Goal: Task Accomplishment & Management: Use online tool/utility

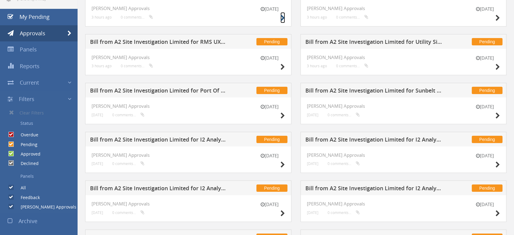
scroll to position [68, 0]
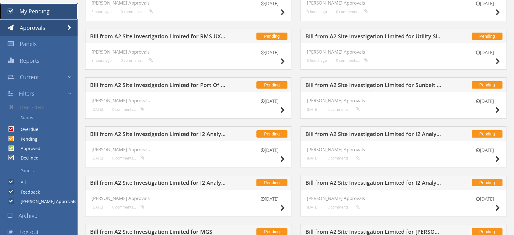
click at [54, 9] on link "My Pending" at bounding box center [39, 11] width 78 height 16
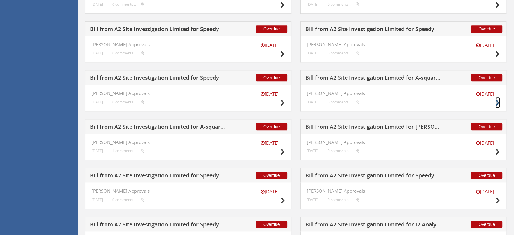
scroll to position [574, 0]
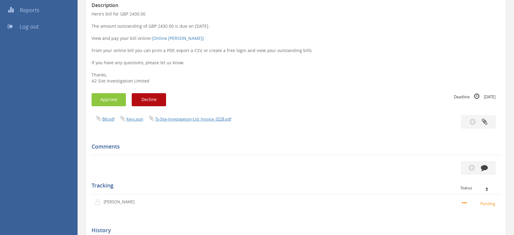
scroll to position [117, 0]
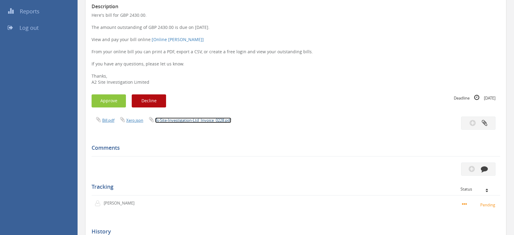
click at [193, 121] on link "Ts-Site-Investigation-Ltd_Invoice_0228.pdf" at bounding box center [193, 119] width 76 height 5
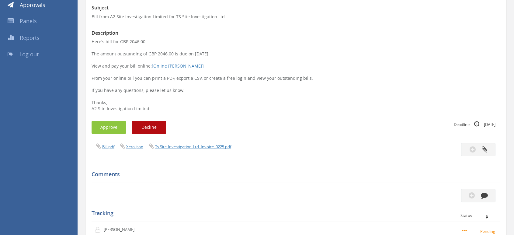
scroll to position [135, 0]
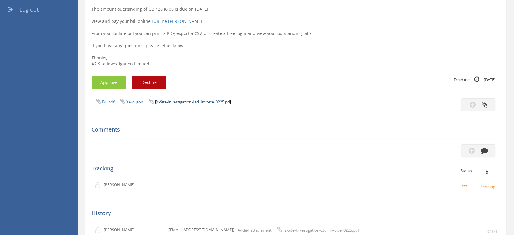
click at [170, 100] on link "Ts-Site-Investigation-Ltd_Invoice_0225.pdf" at bounding box center [193, 101] width 76 height 5
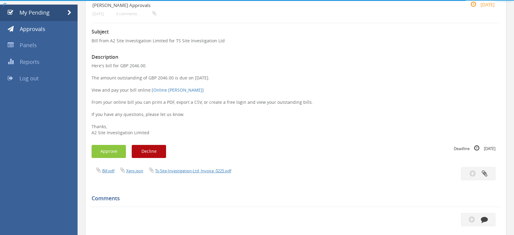
scroll to position [101, 0]
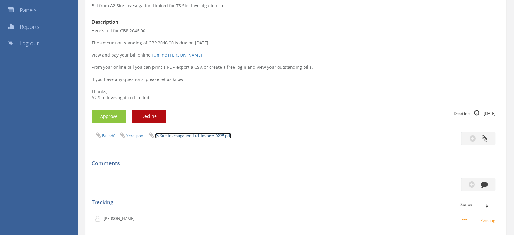
click at [203, 136] on link "Ts-Site-Investigation-Ltd_Invoice_0225.pdf" at bounding box center [193, 135] width 76 height 5
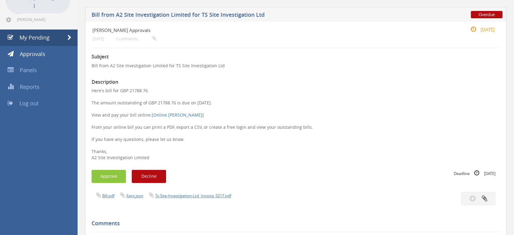
scroll to position [101, 0]
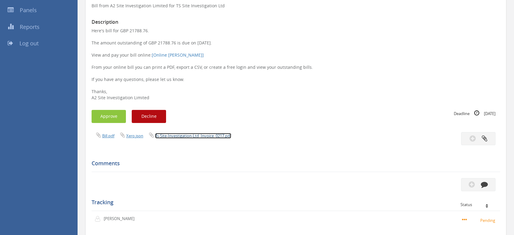
click at [201, 134] on link "Ts-Site-Investigation-Ltd_Invoice_0217.pdf" at bounding box center [193, 135] width 76 height 5
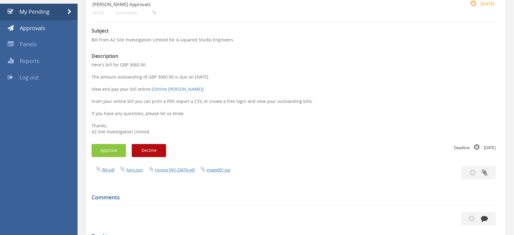
scroll to position [101, 0]
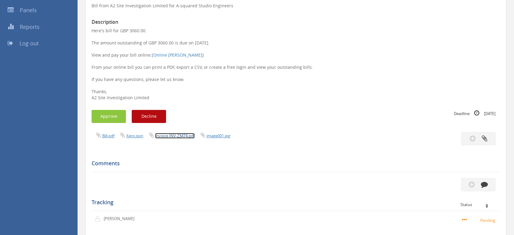
click at [184, 136] on link "Invoice INV-23474.pdf" at bounding box center [175, 135] width 40 height 5
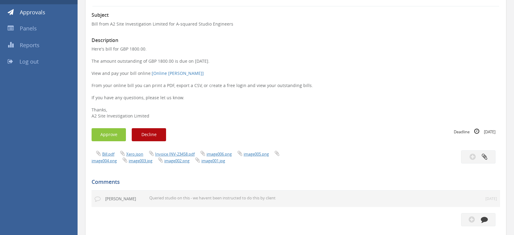
scroll to position [135, 0]
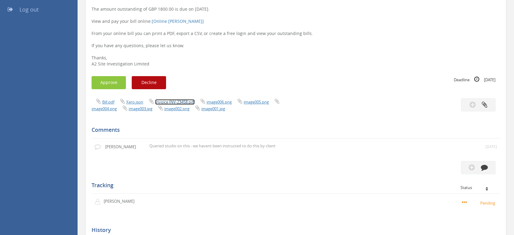
click at [175, 102] on link "Invoice INV-23458.pdf" at bounding box center [175, 101] width 40 height 5
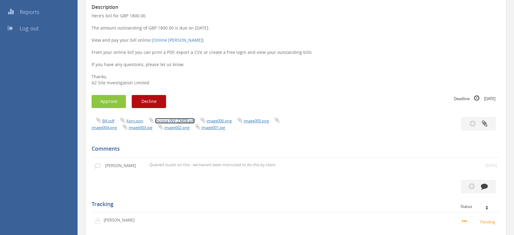
scroll to position [101, 0]
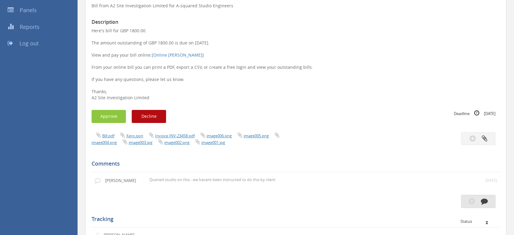
click at [471, 198] on icon "button" at bounding box center [472, 200] width 6 height 7
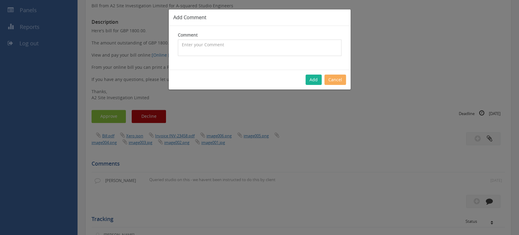
click at [239, 46] on textarea at bounding box center [260, 48] width 164 height 16
type textarea "T"
type textarea "N"
type textarea "This is not to be paid - Studio invoiced directly to client. Will be deleted."
click at [317, 75] on button "Add" at bounding box center [314, 80] width 16 height 10
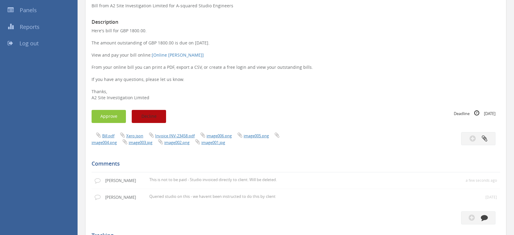
click at [151, 120] on button "Decline" at bounding box center [149, 116] width 34 height 13
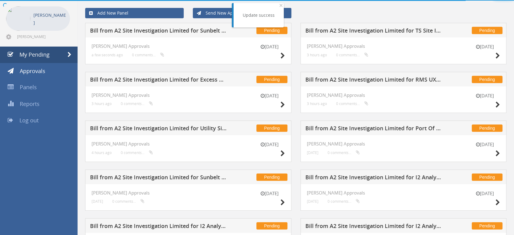
scroll to position [101, 0]
